Goal: Information Seeking & Learning: Find specific fact

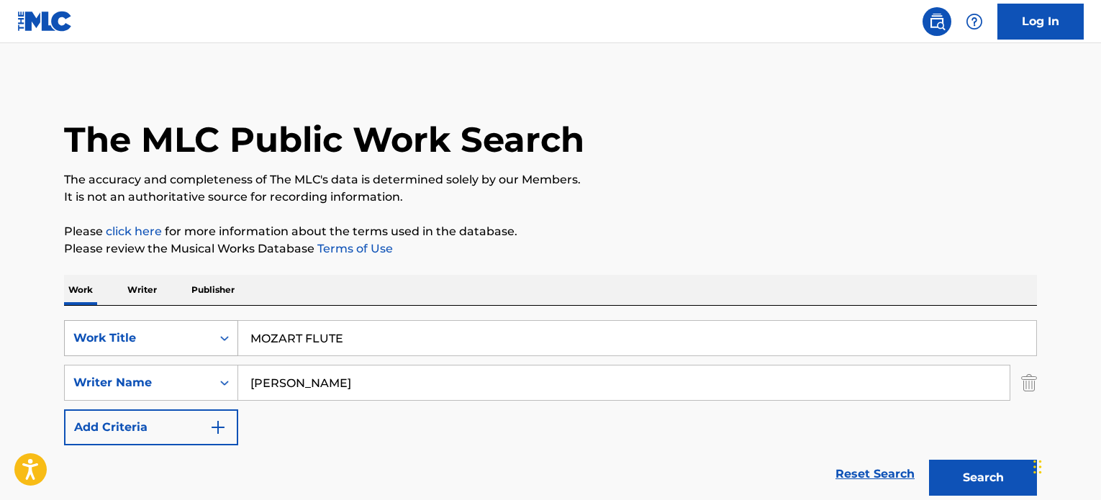
type input "MOZART FLUTE"
click at [0, 357] on main "The MLC Public Work Search The accuracy and completeness of The MLC's data is d…" at bounding box center [550, 491] width 1101 height 897
paste input "[PERSON_NAME]"
type input "[PERSON_NAME]"
click at [929, 460] on button "Search" at bounding box center [983, 478] width 108 height 36
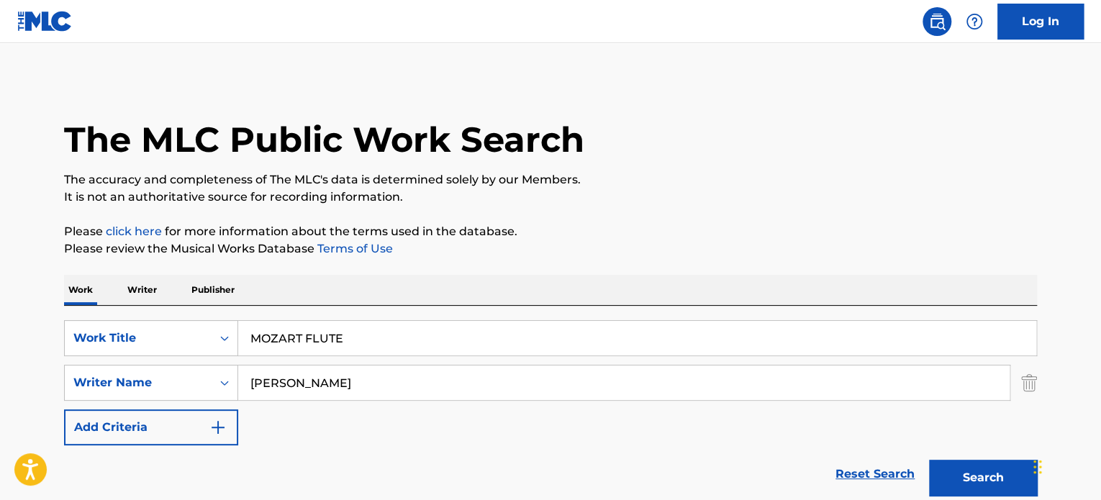
drag, startPoint x: 373, startPoint y: 333, endPoint x: 32, endPoint y: 310, distance: 341.9
click at [76, 320] on div "SearchWithCriteria9e0b373b-aab5-4f72-8c14-e9bd1ec55dec Work Title MOZART FLUTE" at bounding box center [550, 338] width 973 height 36
paste input "THE MAGIC FLUTES"
type input "THE MAGIC FLUTES"
drag, startPoint x: 412, startPoint y: 372, endPoint x: 0, endPoint y: 367, distance: 411.7
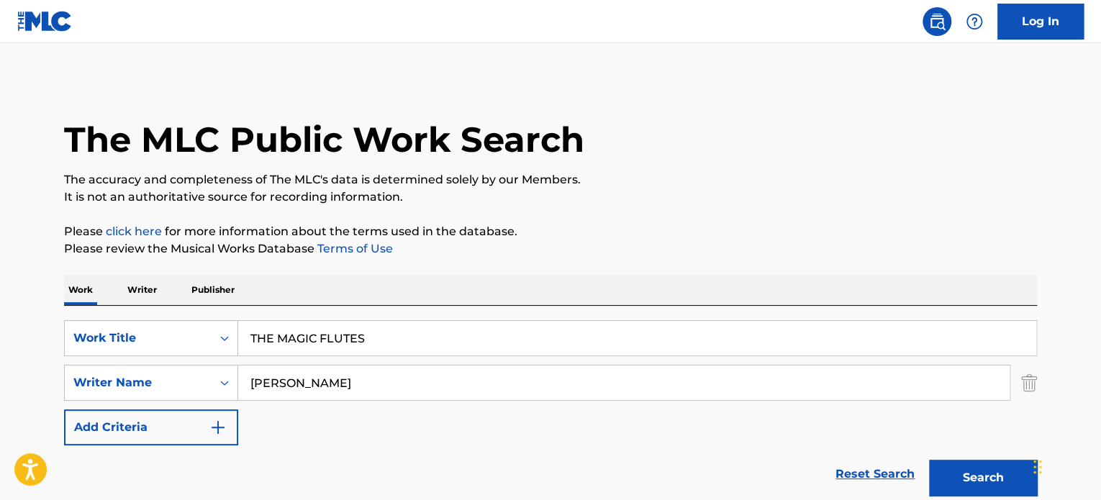
click at [0, 369] on main "The MLC Public Work Search The accuracy and completeness of The MLC's data is d…" at bounding box center [550, 299] width 1101 height 512
paste input "OLFGANG [PERSON_NAME]"
type input "[PERSON_NAME]"
click at [929, 460] on button "Search" at bounding box center [983, 478] width 108 height 36
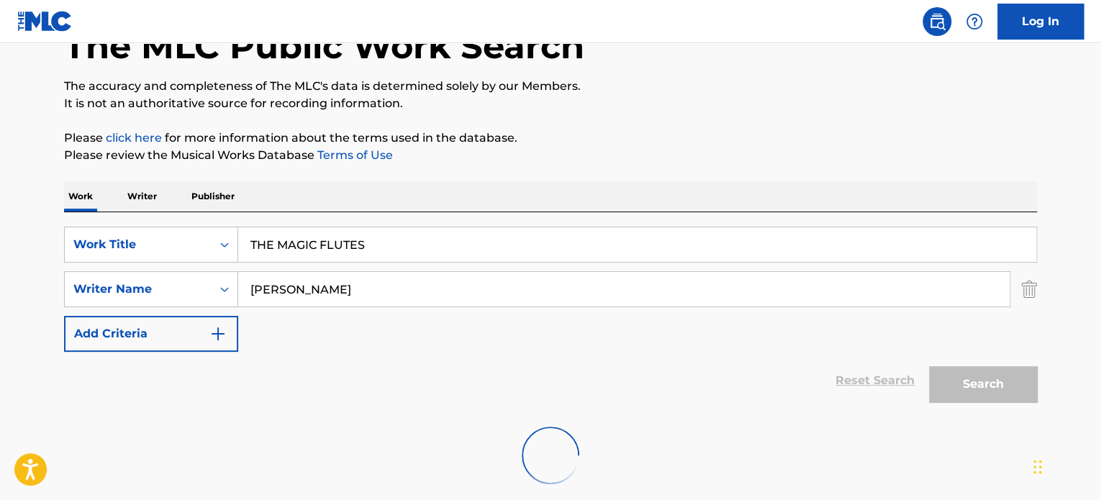
scroll to position [119, 0]
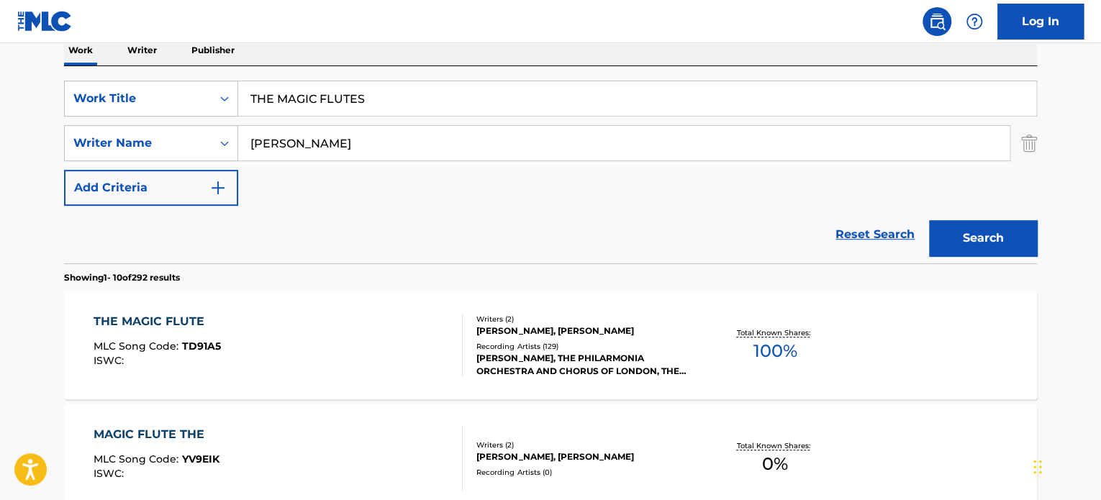
click at [484, 325] on div "[PERSON_NAME], [PERSON_NAME]" at bounding box center [584, 331] width 217 height 13
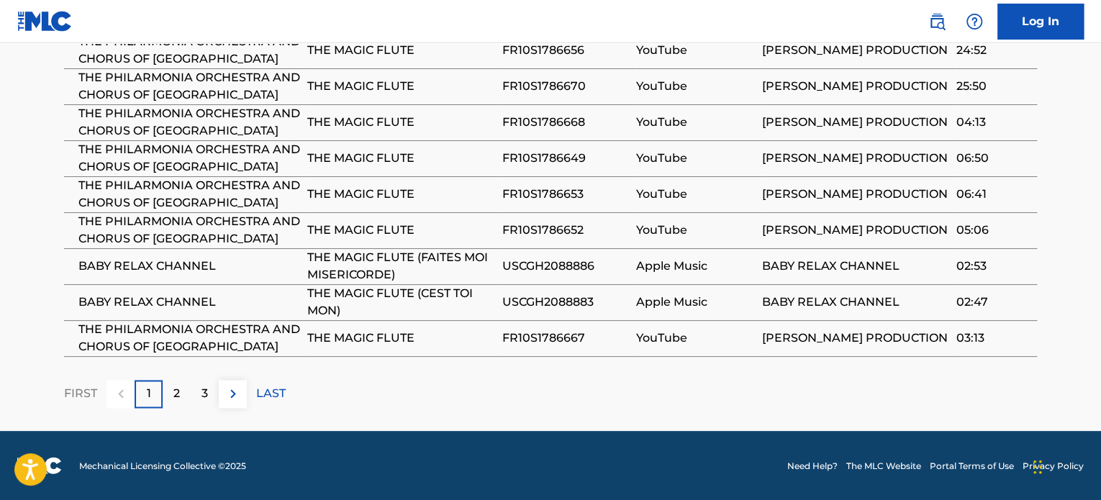
scroll to position [990, 0]
